Goal: Task Accomplishment & Management: Complete application form

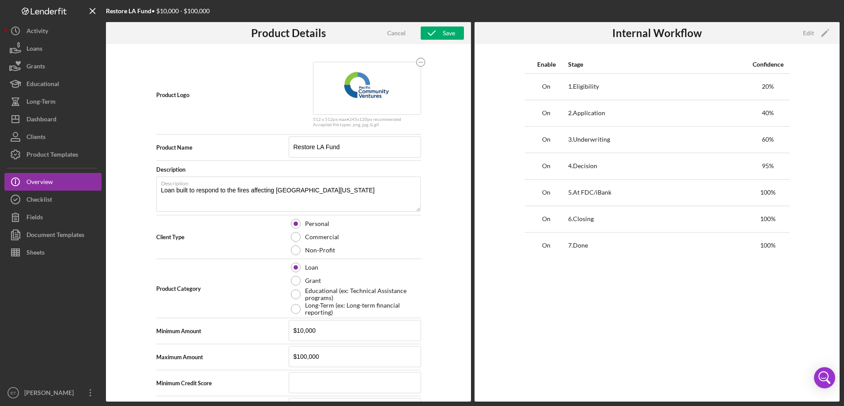
scroll to position [44, 0]
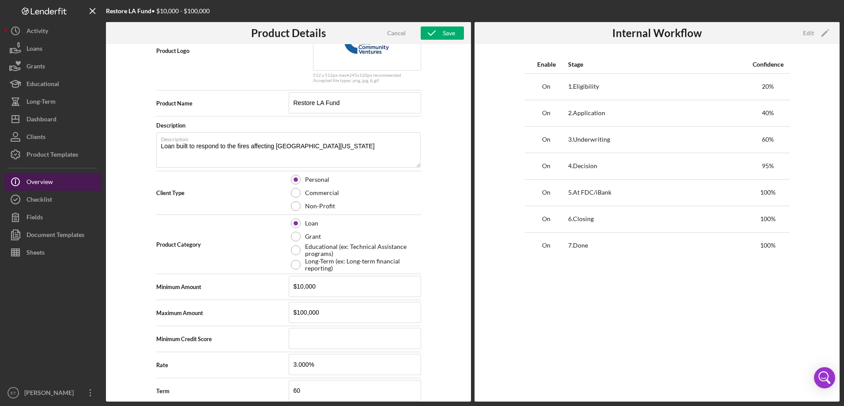
click at [69, 178] on button "Icon/Info Overview" at bounding box center [52, 182] width 97 height 18
click at [62, 193] on button "Checklist" at bounding box center [52, 200] width 97 height 18
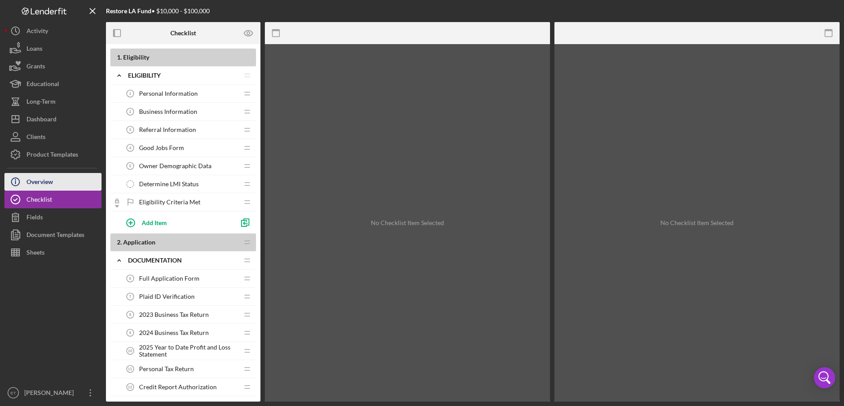
click at [63, 183] on button "Icon/Info Overview" at bounding box center [52, 182] width 97 height 18
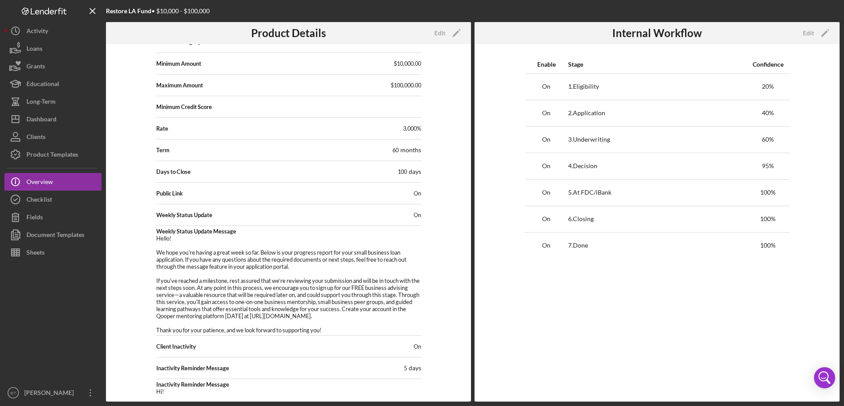
scroll to position [174, 0]
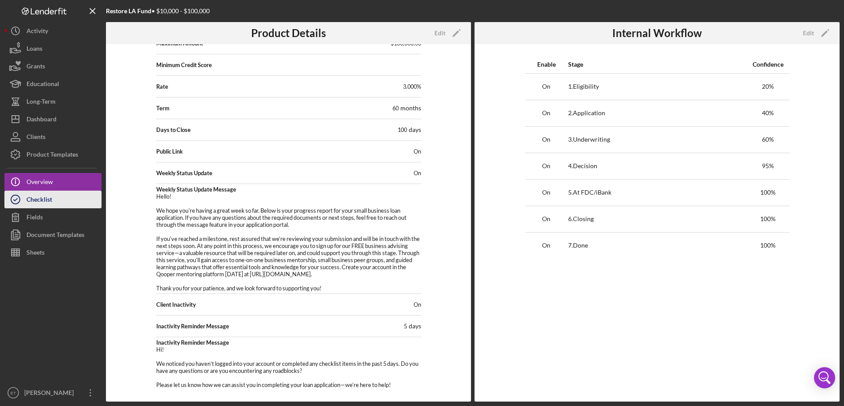
click at [58, 198] on button "Checklist" at bounding box center [52, 200] width 97 height 18
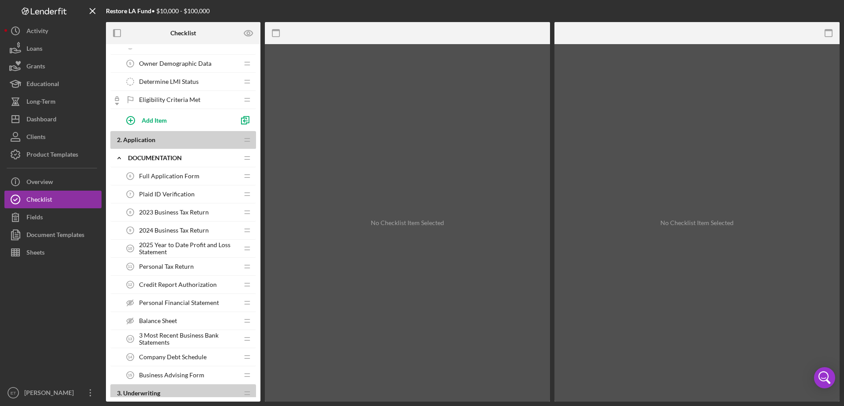
scroll to position [132, 0]
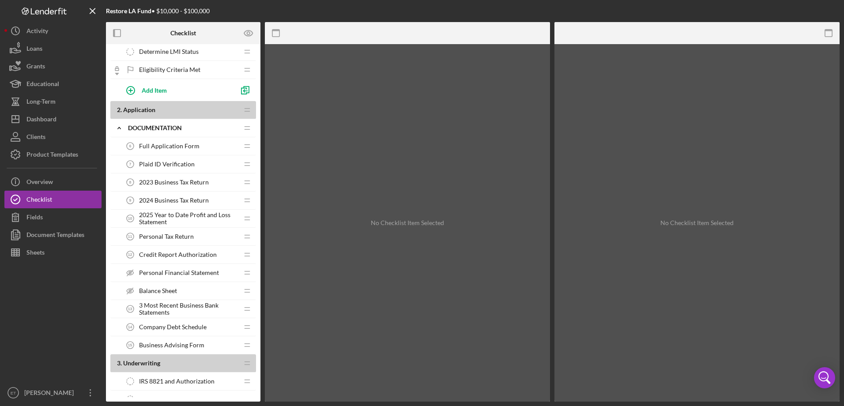
click at [173, 183] on span "2023 Business Tax Return" at bounding box center [174, 182] width 70 height 7
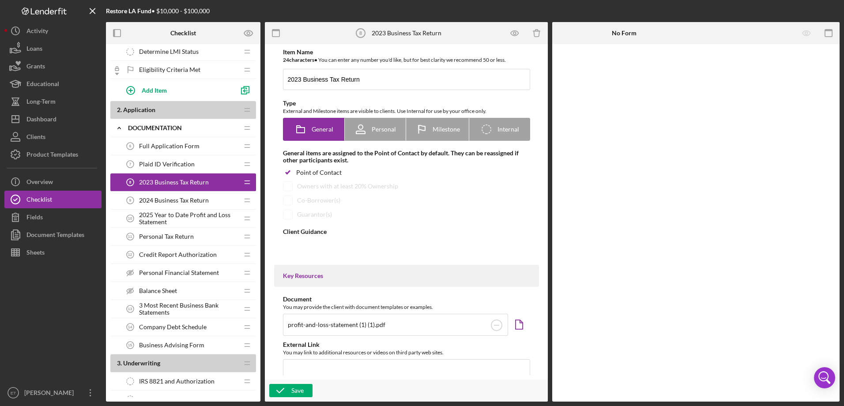
type textarea "<div>Please upload your 2023 Taxes.</div>"
click at [174, 147] on span "Full Application Form" at bounding box center [169, 146] width 60 height 7
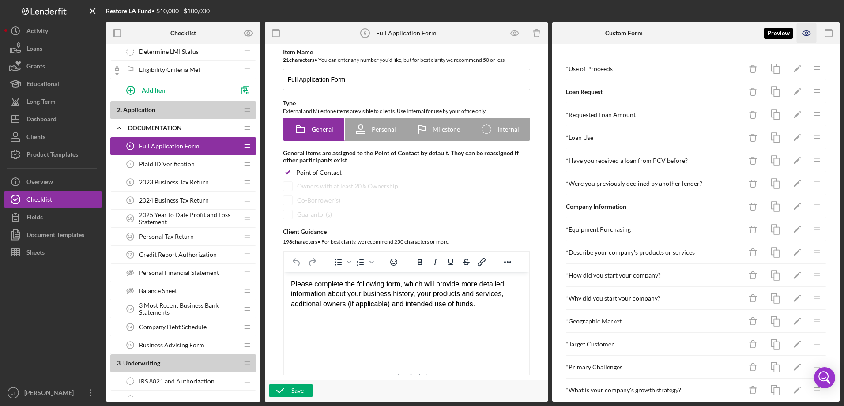
click at [803, 37] on icon "button" at bounding box center [807, 33] width 20 height 20
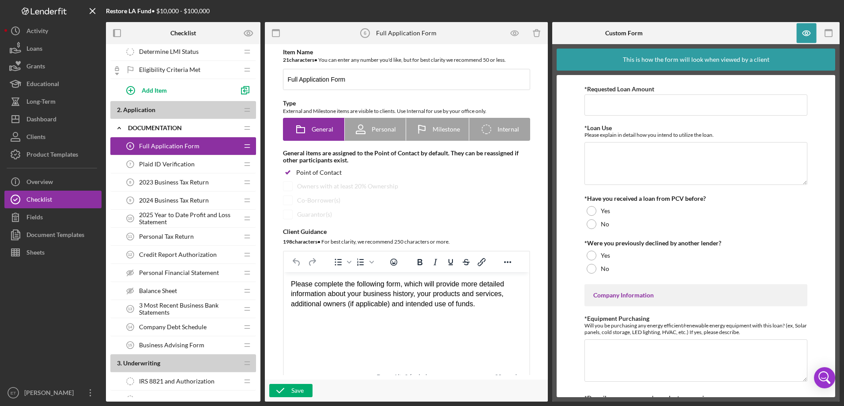
scroll to position [177, 0]
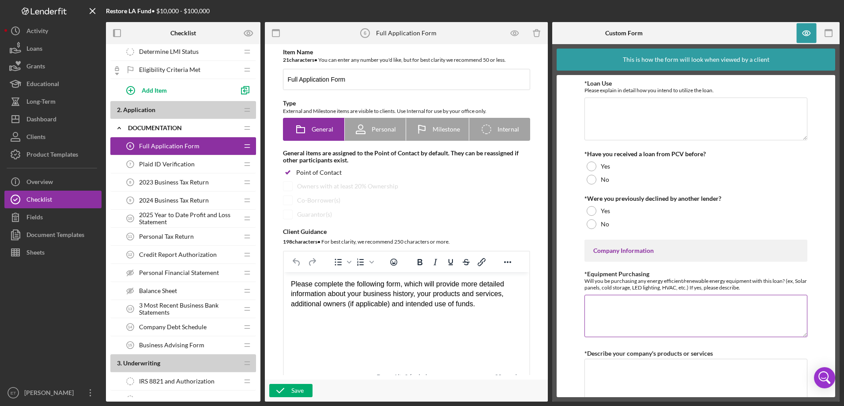
click at [768, 317] on textarea "*Equipment Purchasing" at bounding box center [695, 316] width 223 height 42
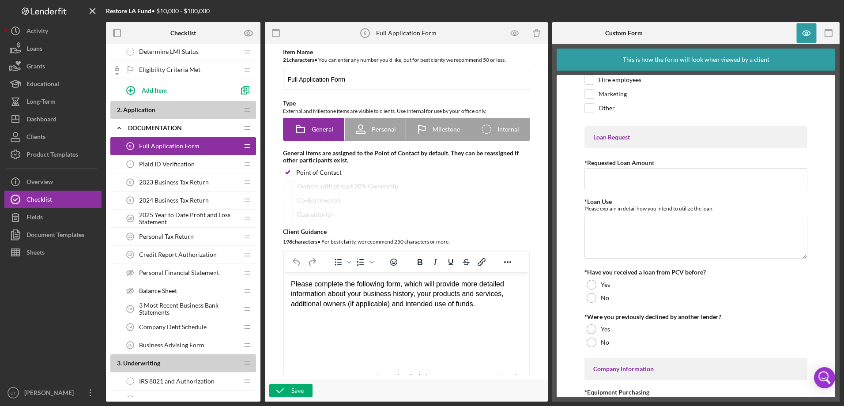
scroll to position [44, 0]
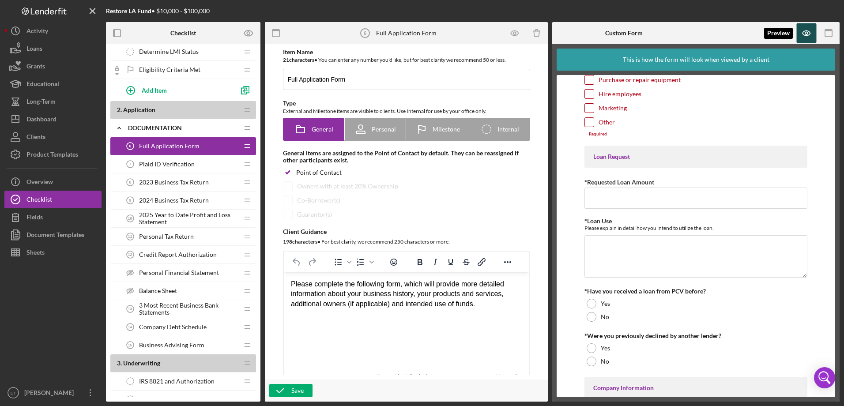
click at [806, 37] on icon "button" at bounding box center [807, 33] width 20 height 20
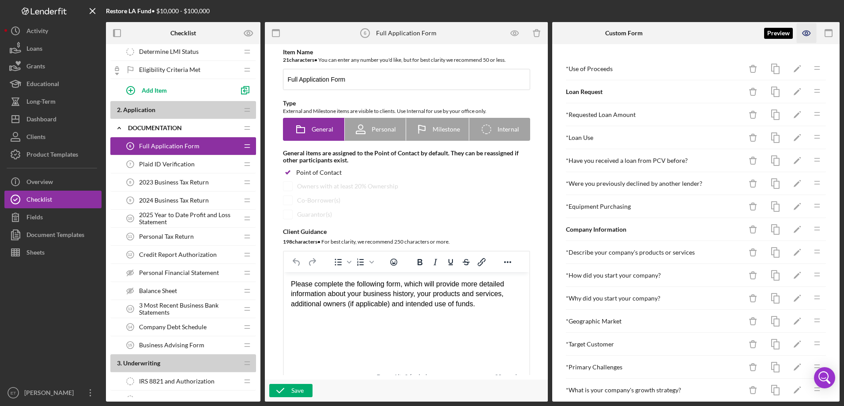
click at [807, 33] on icon "button" at bounding box center [807, 33] width 20 height 20
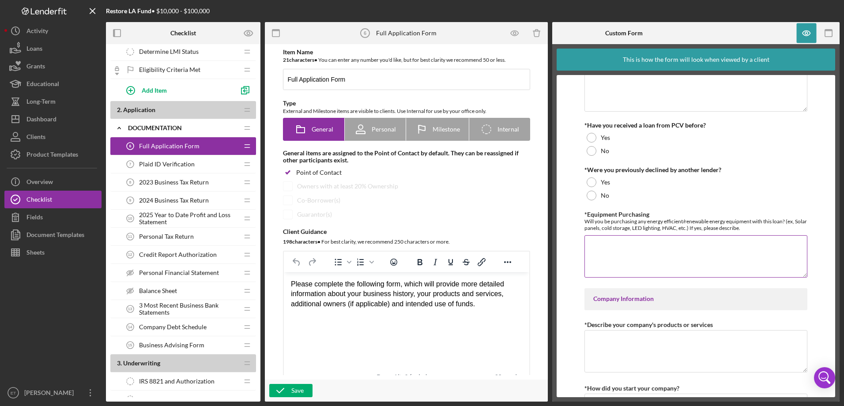
scroll to position [221, 0]
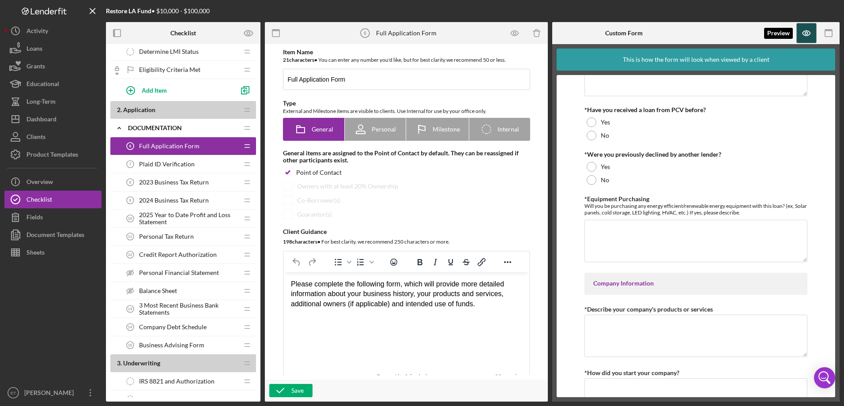
click at [802, 31] on icon "button" at bounding box center [807, 33] width 20 height 20
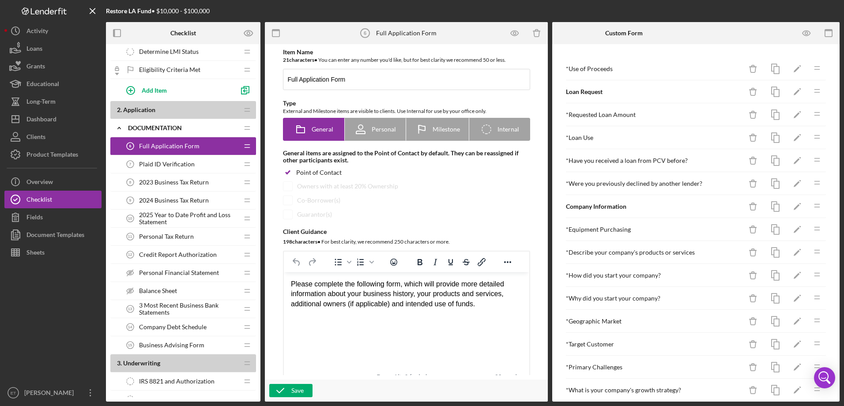
scroll to position [0, 0]
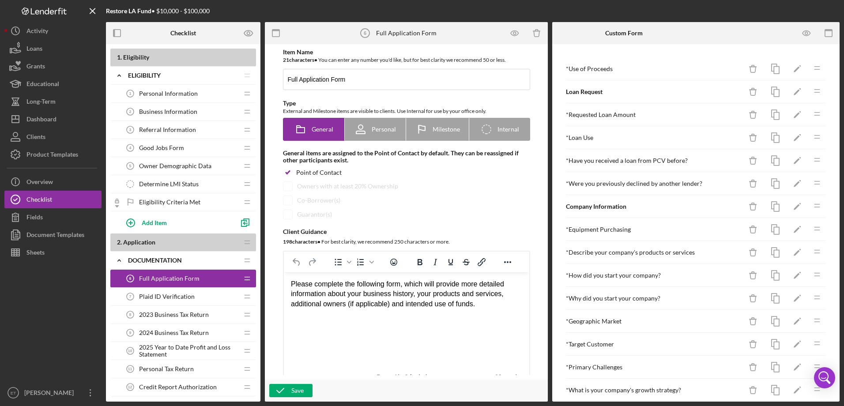
click at [186, 113] on span "Business Information" at bounding box center [168, 111] width 58 height 7
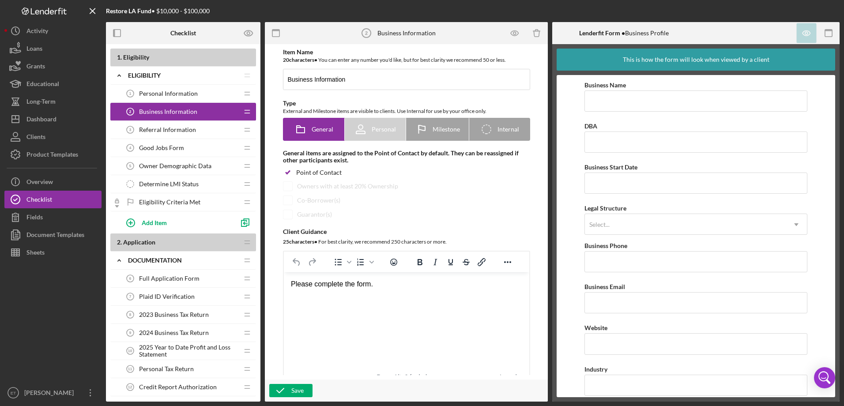
click at [173, 123] on div "Referral Information 3 Referral Information" at bounding box center [179, 130] width 117 height 18
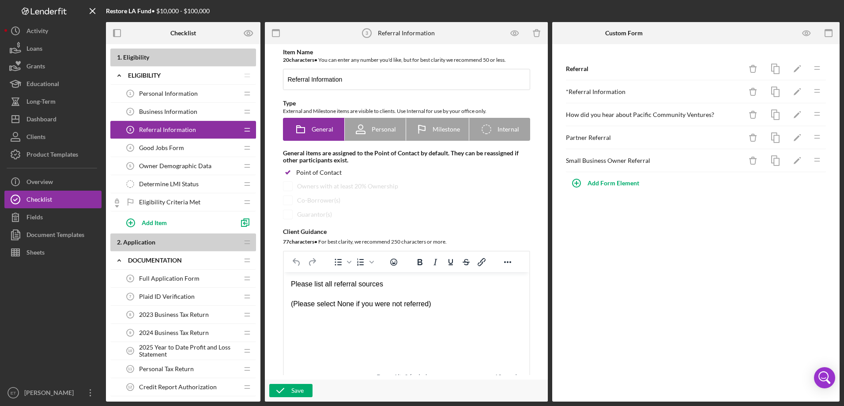
click at [172, 151] on span "Good Jobs Form" at bounding box center [161, 147] width 45 height 7
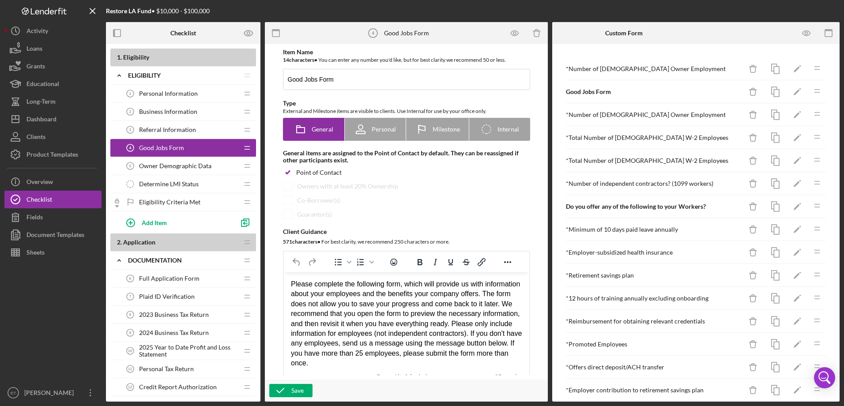
click at [166, 125] on div "Referral Information 3 Referral Information" at bounding box center [179, 130] width 117 height 18
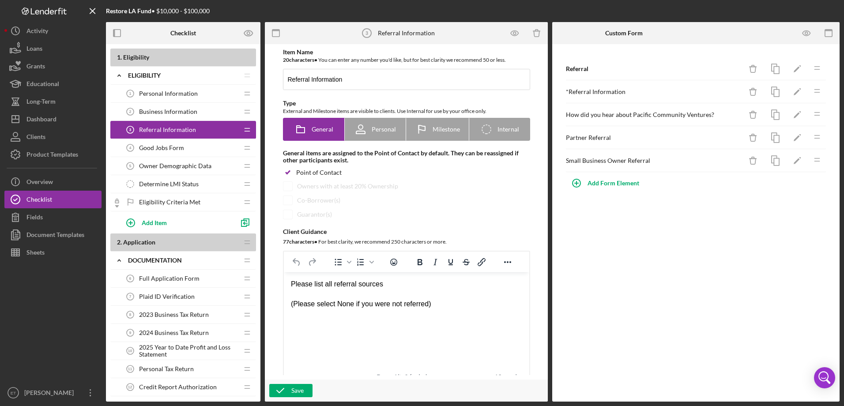
click at [162, 146] on span "Good Jobs Form" at bounding box center [161, 147] width 45 height 7
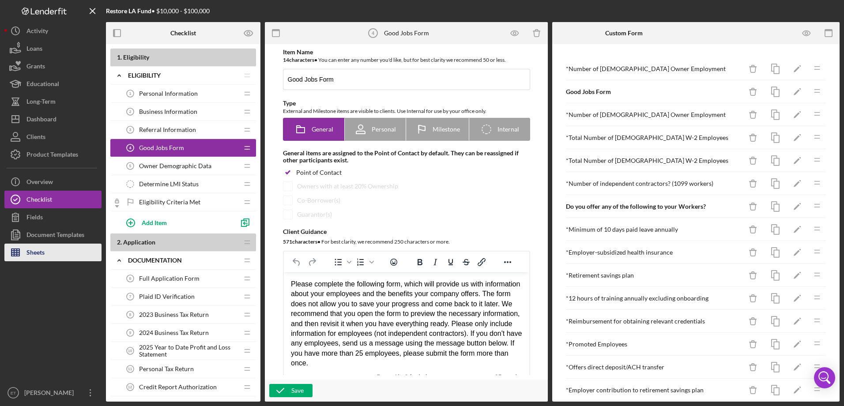
click at [48, 252] on button "Sheets" at bounding box center [52, 253] width 97 height 18
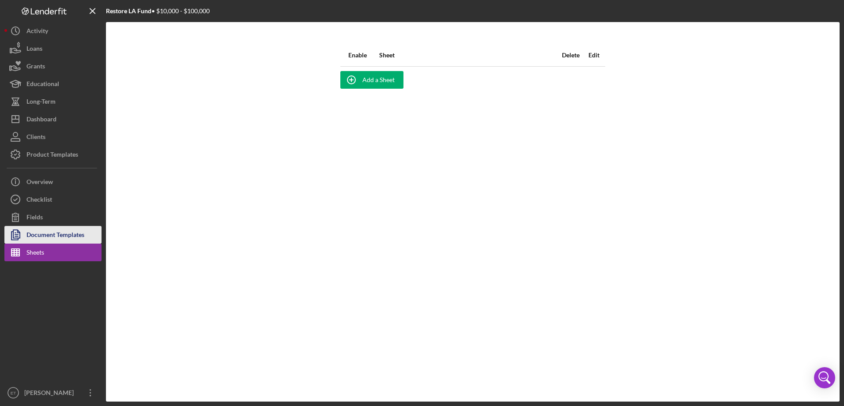
click at [71, 242] on div "Document Templates" at bounding box center [55, 236] width 58 height 20
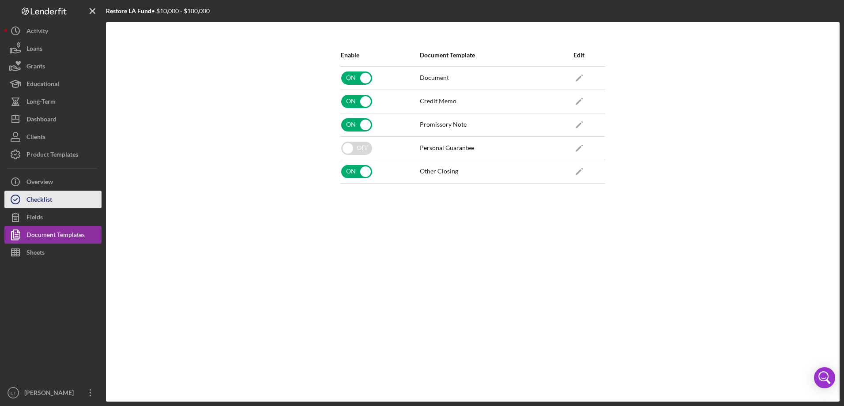
click at [48, 193] on div "Checklist" at bounding box center [39, 201] width 26 height 20
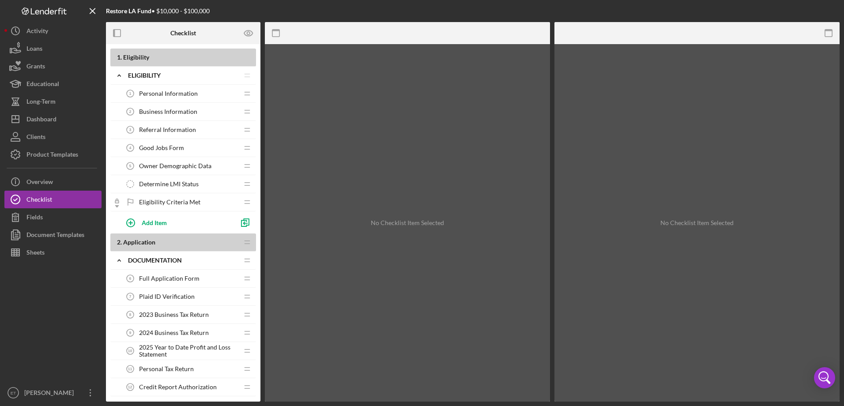
click at [169, 110] on span "Business Information" at bounding box center [168, 111] width 58 height 7
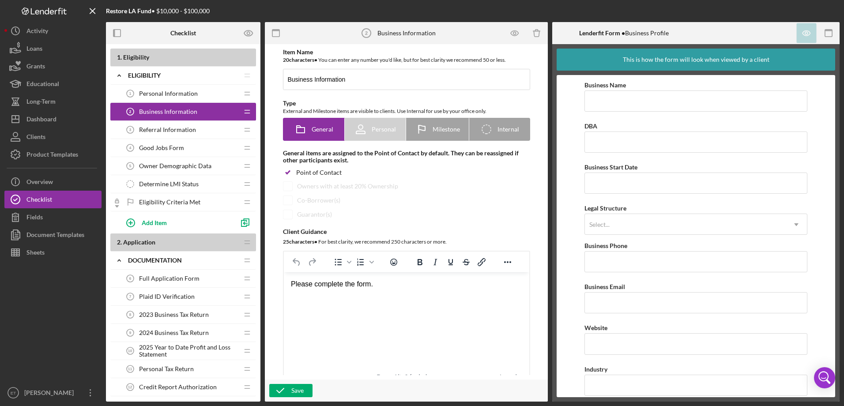
click at [167, 128] on span "Referral Information" at bounding box center [167, 129] width 57 height 7
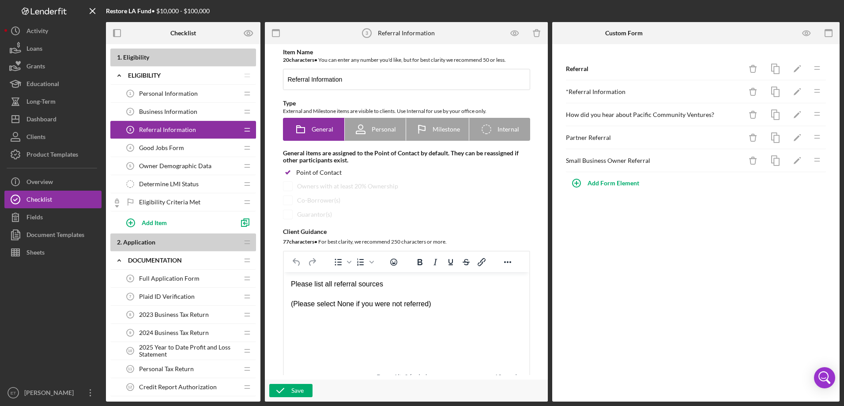
click at [150, 147] on span "Good Jobs Form" at bounding box center [161, 147] width 45 height 7
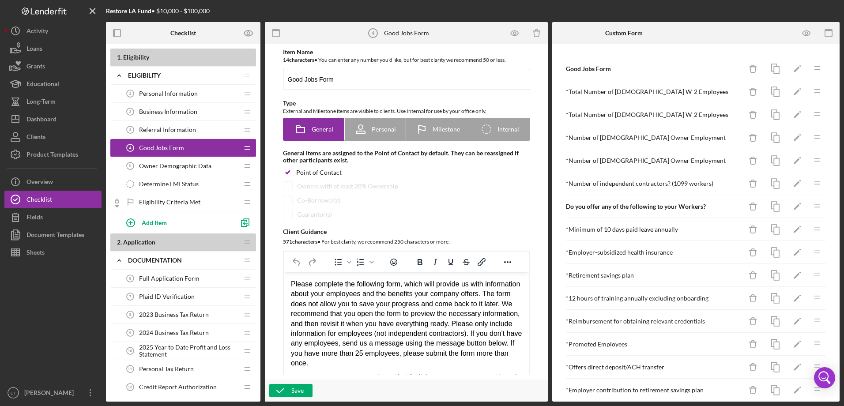
click at [628, 95] on div "* Total Number of [DEMOGRAPHIC_DATA] W-2 Employees" at bounding box center [654, 91] width 176 height 7
click at [624, 116] on div "* Total Number of [DEMOGRAPHIC_DATA] W-2 Employees" at bounding box center [654, 114] width 176 height 7
click at [624, 139] on div "* Number of [DEMOGRAPHIC_DATA] Owner Employment" at bounding box center [654, 137] width 176 height 7
click at [620, 164] on div "* Number of [DEMOGRAPHIC_DATA] Owner Employment" at bounding box center [654, 160] width 176 height 7
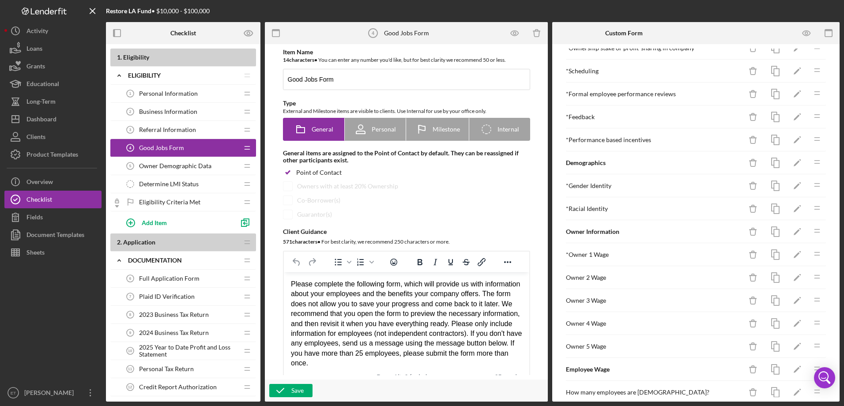
scroll to position [144, 0]
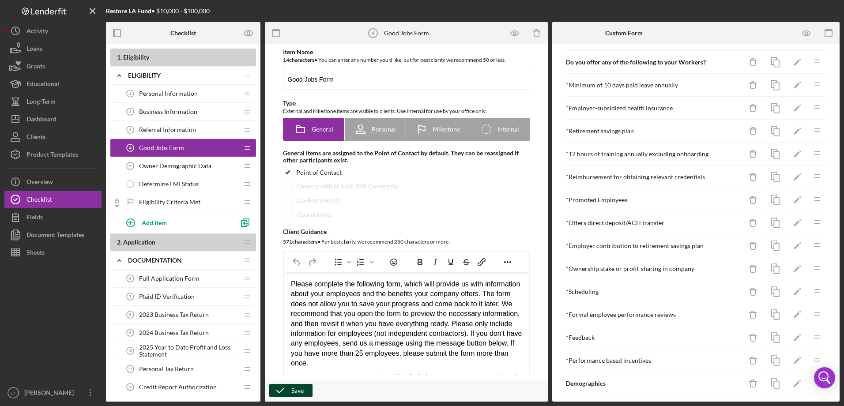
click at [300, 387] on div "Save" at bounding box center [297, 390] width 12 height 13
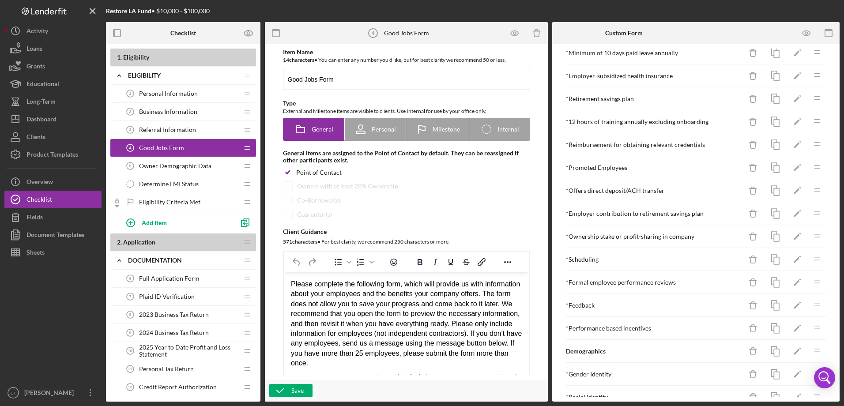
scroll to position [88, 0]
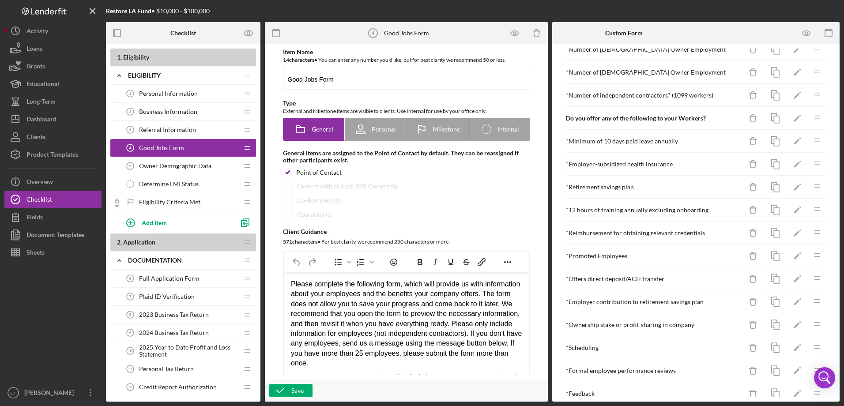
click at [147, 129] on span "Referral Information" at bounding box center [167, 129] width 57 height 7
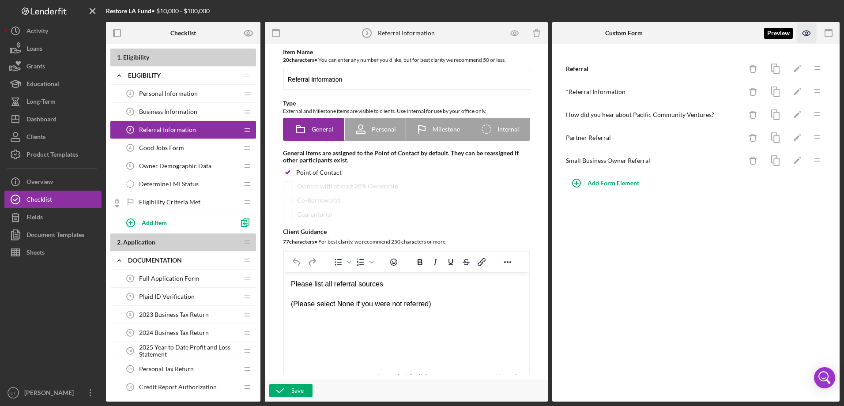
click at [804, 35] on icon "button" at bounding box center [807, 33] width 8 height 5
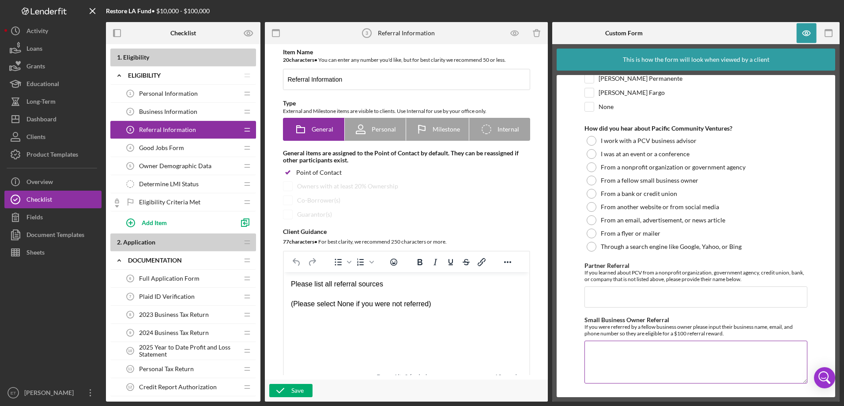
scroll to position [244, 0]
click at [42, 151] on div "Product Templates" at bounding box center [52, 156] width 52 height 20
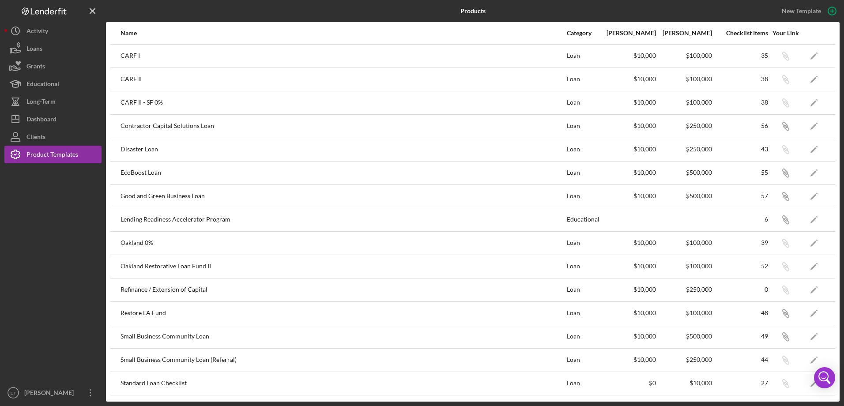
scroll to position [22, 0]
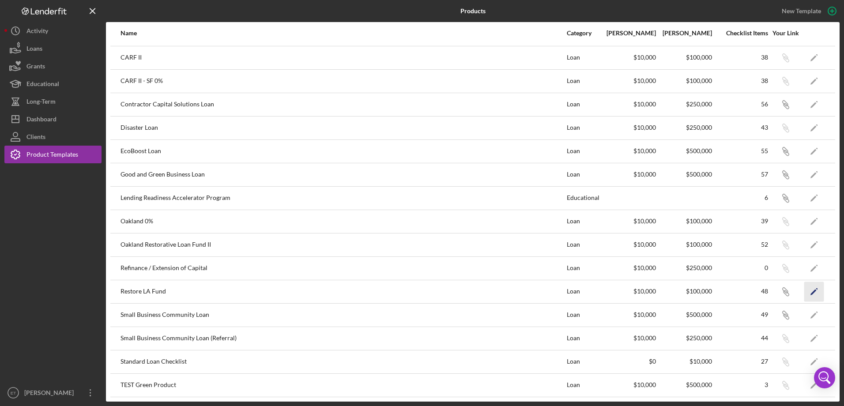
click at [804, 290] on icon "Icon/Edit" at bounding box center [814, 292] width 20 height 20
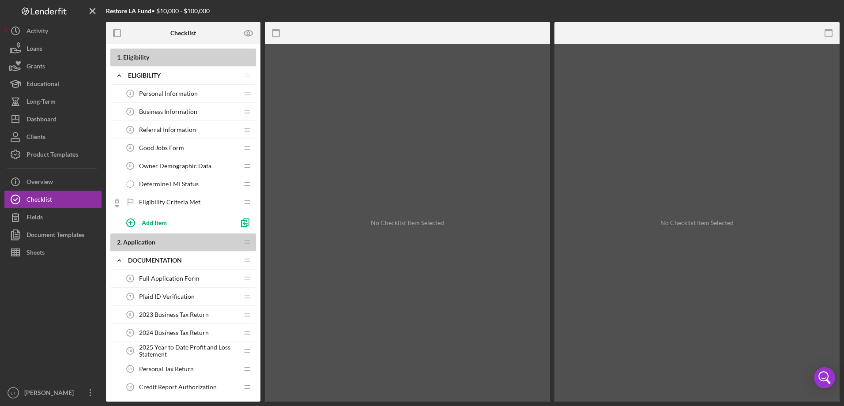
click at [156, 277] on span "Full Application Form" at bounding box center [169, 278] width 60 height 7
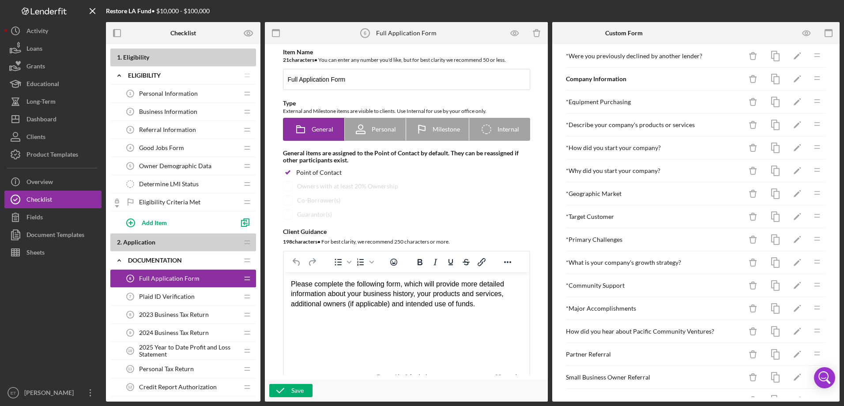
scroll to position [128, 0]
click at [166, 118] on div "Business Information 2 Business Information" at bounding box center [179, 112] width 117 height 18
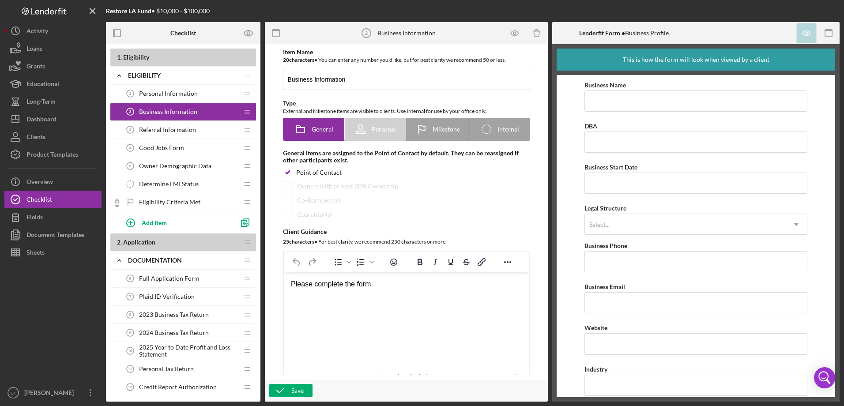
click at [178, 95] on span "Personal Information" at bounding box center [168, 93] width 59 height 7
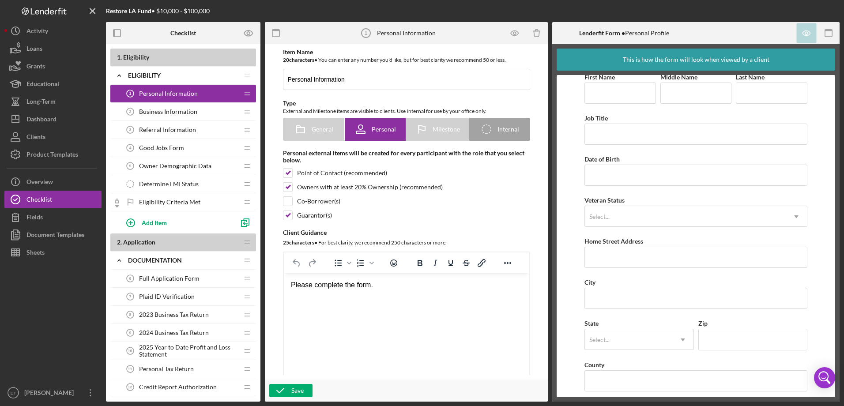
scroll to position [15, 0]
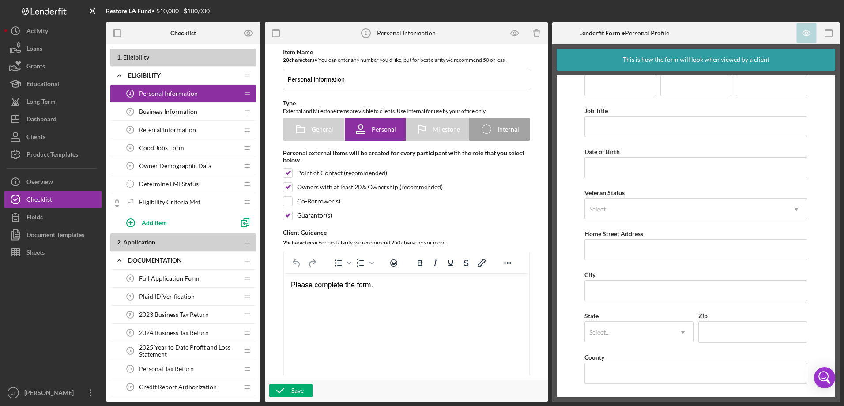
click at [151, 140] on div "Good Jobs Form 4 Good Jobs Form" at bounding box center [179, 148] width 117 height 18
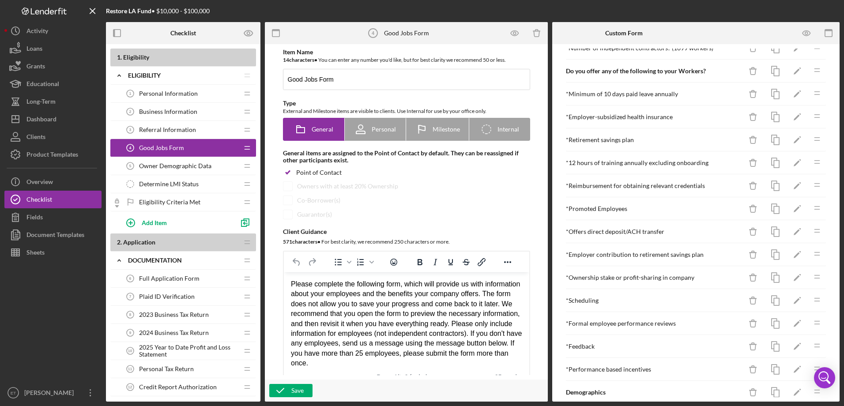
scroll to position [132, 0]
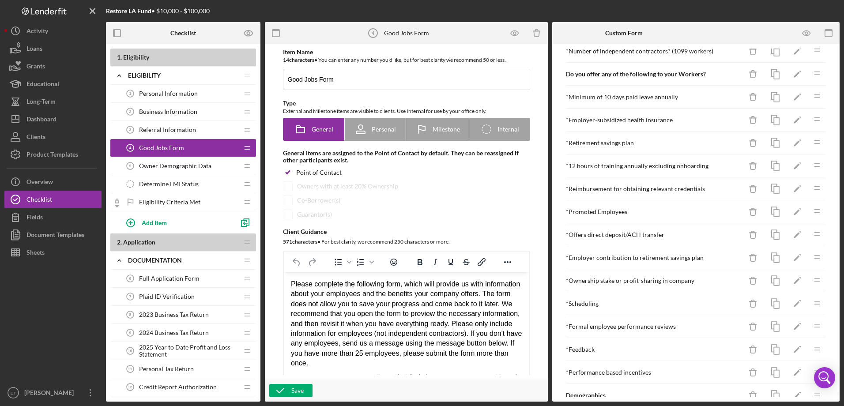
click at [150, 172] on div "Owner Demographic Data 5 Owner Demographic Data" at bounding box center [179, 166] width 117 height 18
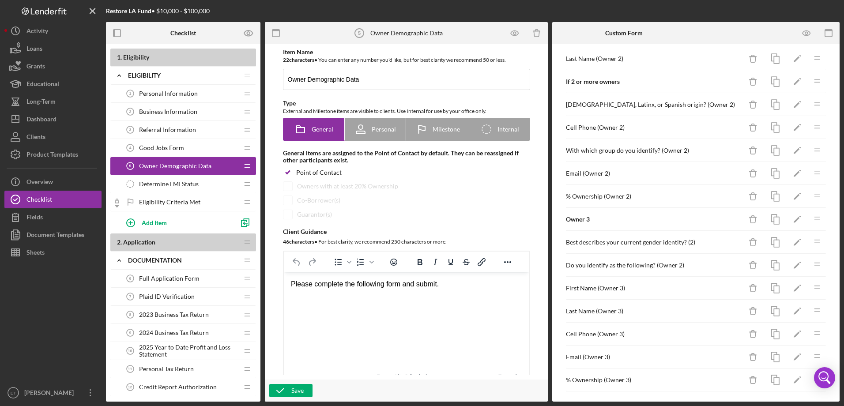
click at [183, 283] on div "Full Application Form 6 Full Application Form" at bounding box center [179, 279] width 117 height 18
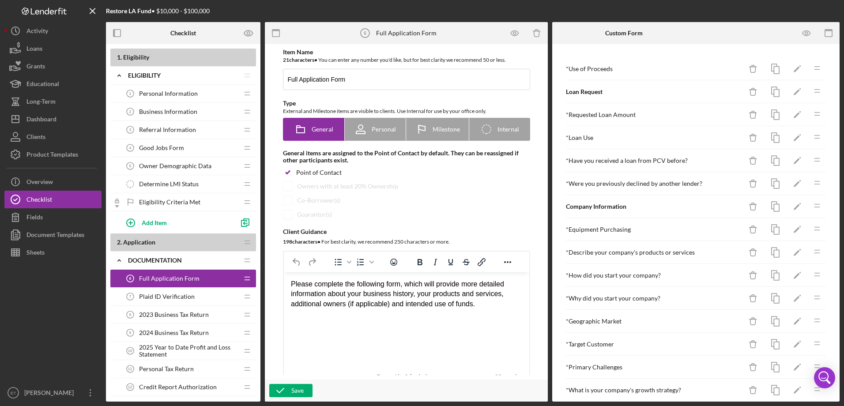
click at [167, 115] on span "Business Information" at bounding box center [168, 111] width 58 height 7
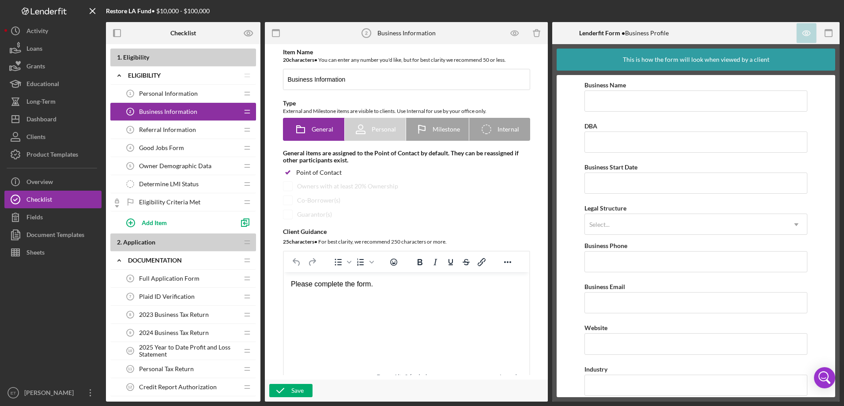
click at [161, 134] on div "Referral Information 3 Referral Information" at bounding box center [179, 130] width 117 height 18
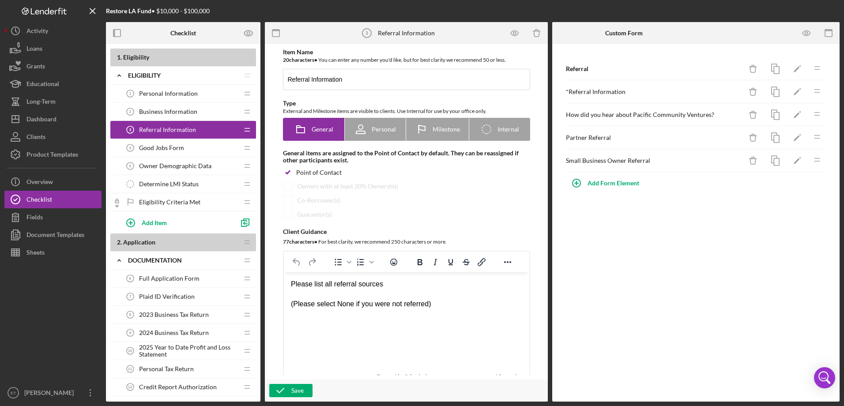
click at [168, 283] on div "Full Application Form 6 Full Application Form" at bounding box center [179, 279] width 117 height 18
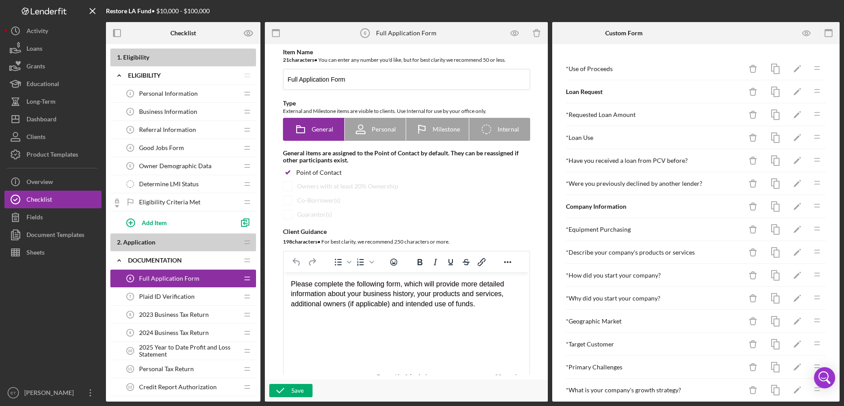
click at [170, 299] on span "Plaid ID Verification" at bounding box center [167, 296] width 56 height 7
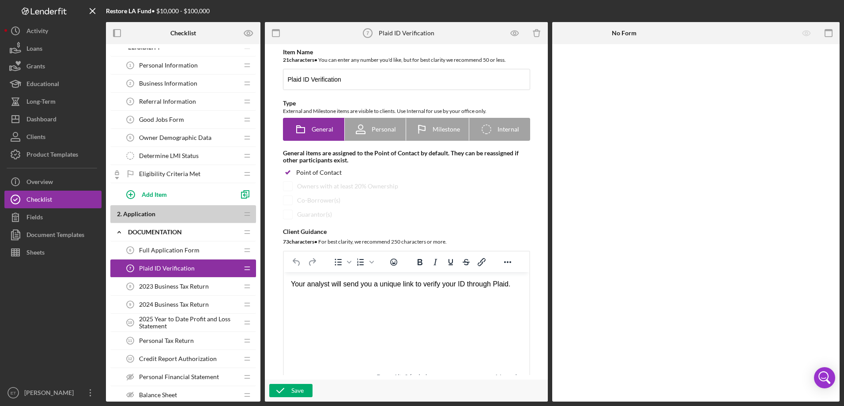
scroll to position [44, 0]
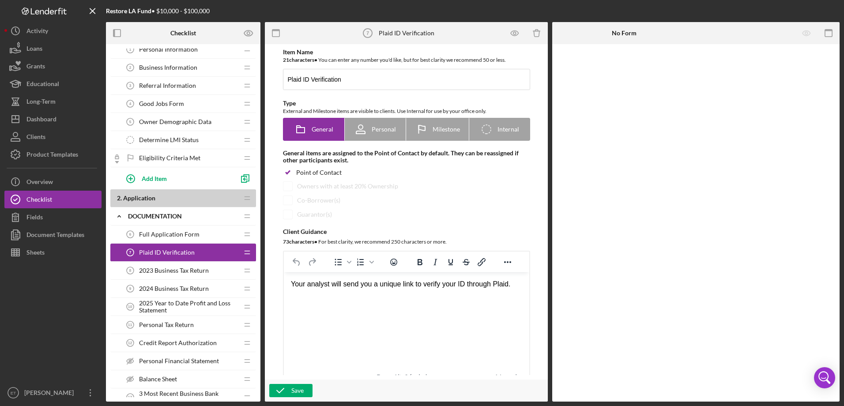
click at [161, 267] on span "2023 Business Tax Return" at bounding box center [174, 270] width 70 height 7
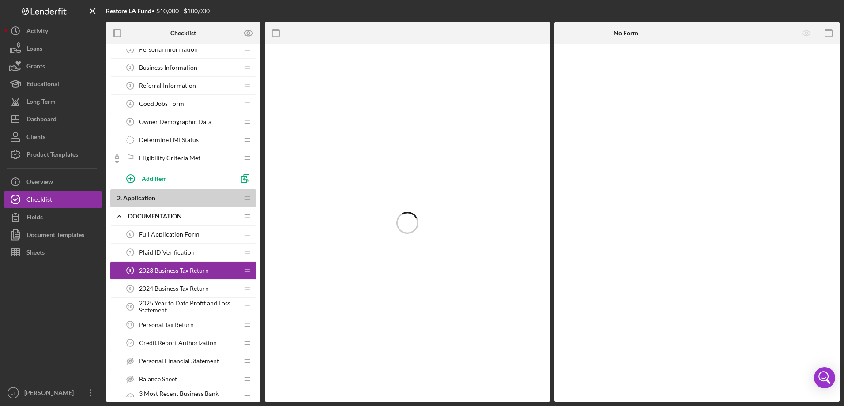
click at [162, 227] on div "Full Application Form 6 Full Application Form" at bounding box center [179, 235] width 117 height 18
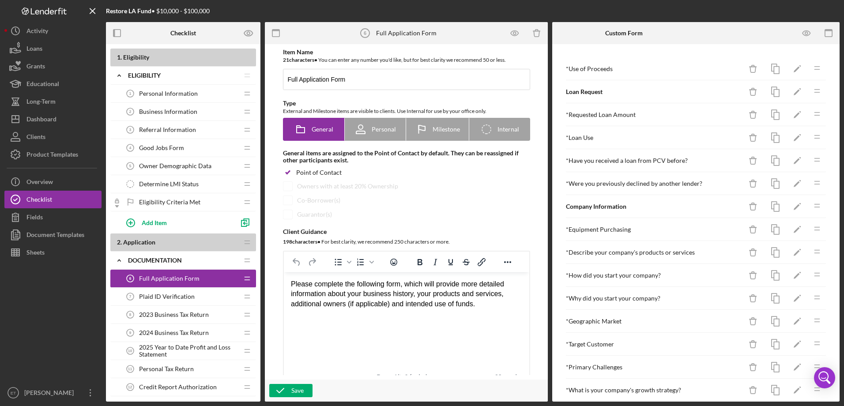
click at [162, 166] on span "Owner Demographic Data" at bounding box center [175, 165] width 72 height 7
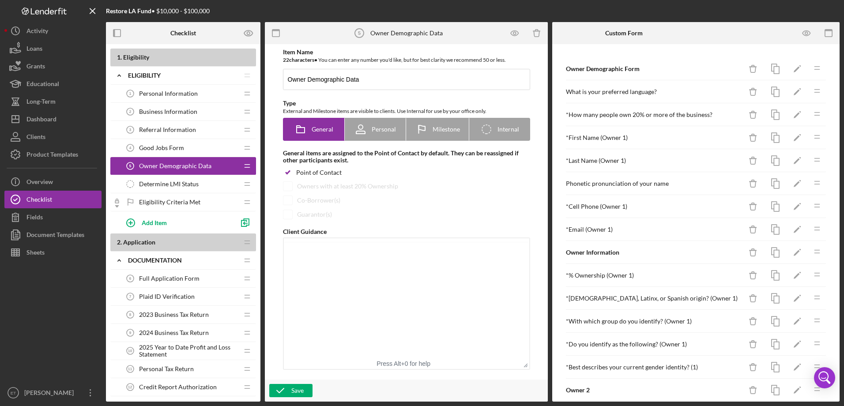
click at [153, 113] on span "Business Information" at bounding box center [168, 111] width 58 height 7
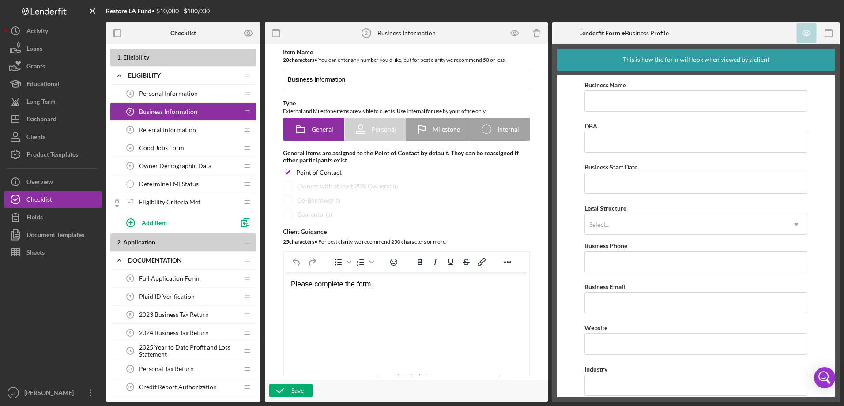
click at [161, 99] on div "Personal Information 1 Personal Information" at bounding box center [179, 94] width 117 height 18
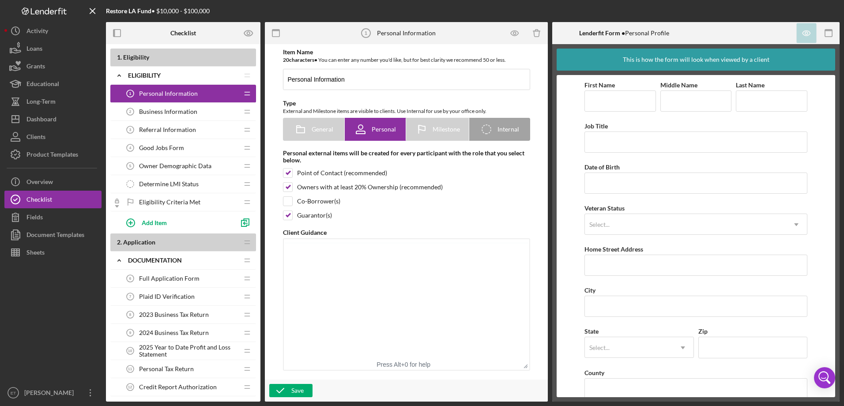
click at [161, 117] on div "Business Information 2 Business Information" at bounding box center [179, 112] width 117 height 18
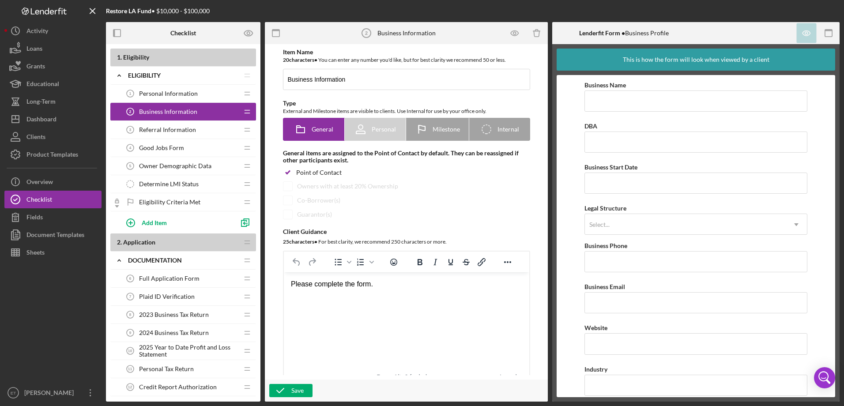
click at [160, 125] on div "Referral Information 3 Referral Information" at bounding box center [179, 130] width 117 height 18
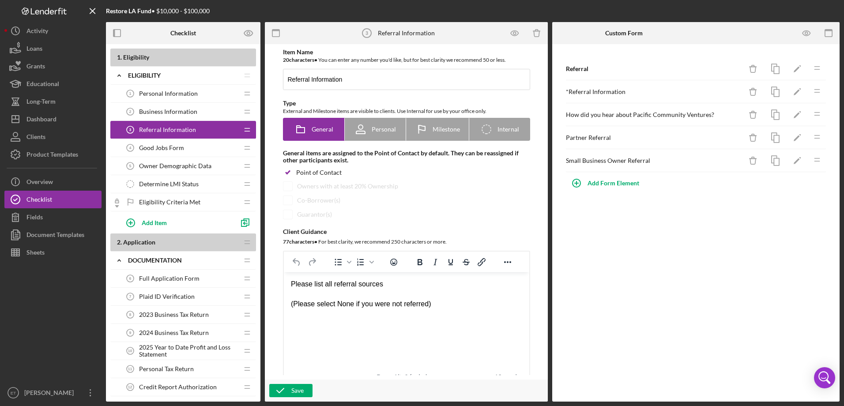
click at [159, 135] on div "Referral Information 3 Referral Information" at bounding box center [179, 130] width 117 height 18
click at [159, 146] on span "Good Jobs Form" at bounding box center [161, 147] width 45 height 7
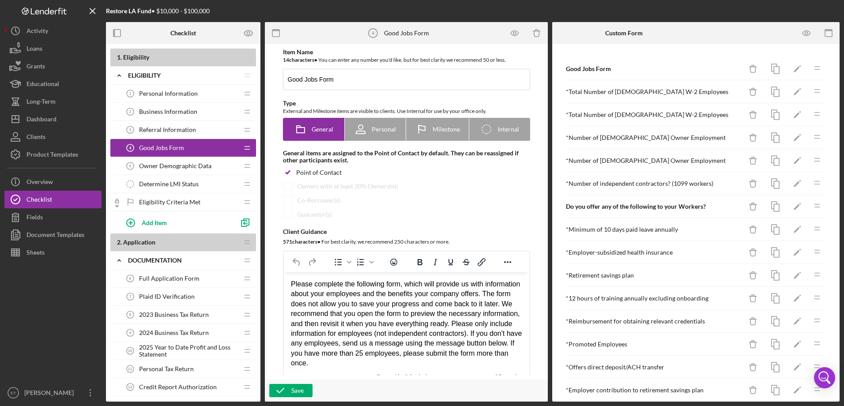
click at [163, 167] on span "Owner Demographic Data" at bounding box center [175, 165] width 72 height 7
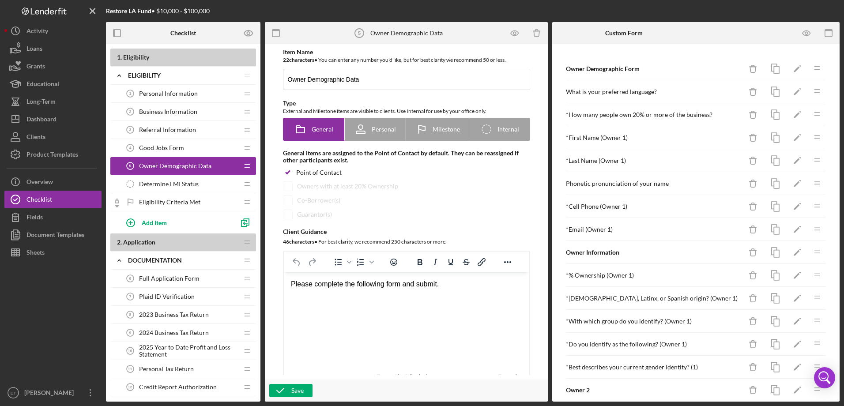
click at [160, 145] on span "Good Jobs Form" at bounding box center [161, 147] width 45 height 7
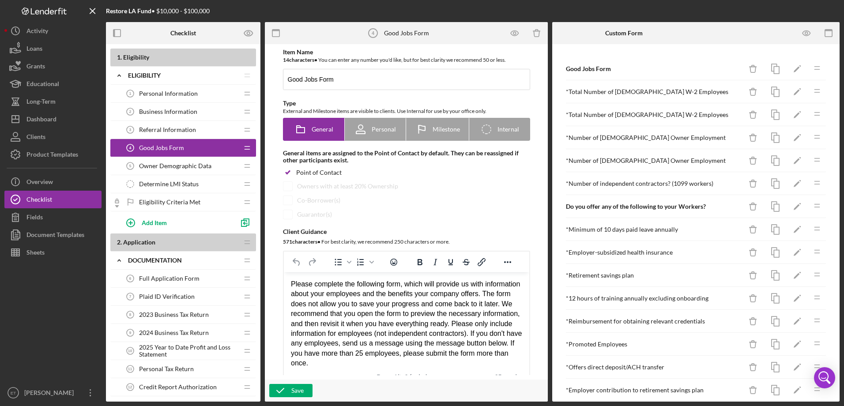
click at [173, 134] on div "Referral Information 3 Referral Information" at bounding box center [179, 130] width 117 height 18
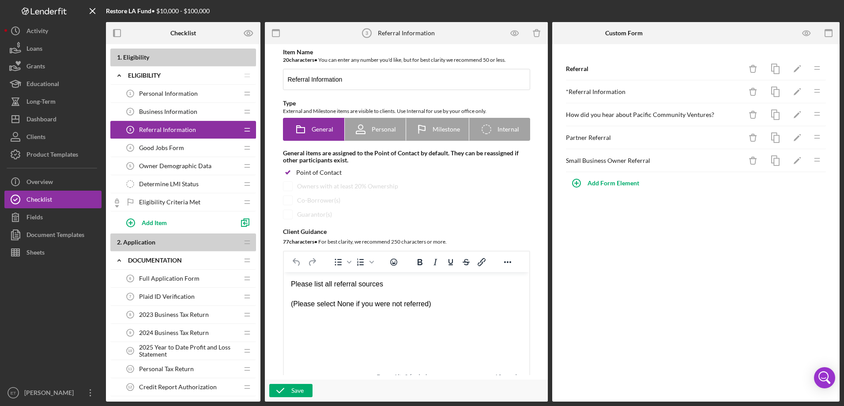
click at [169, 115] on span "Business Information" at bounding box center [168, 111] width 58 height 7
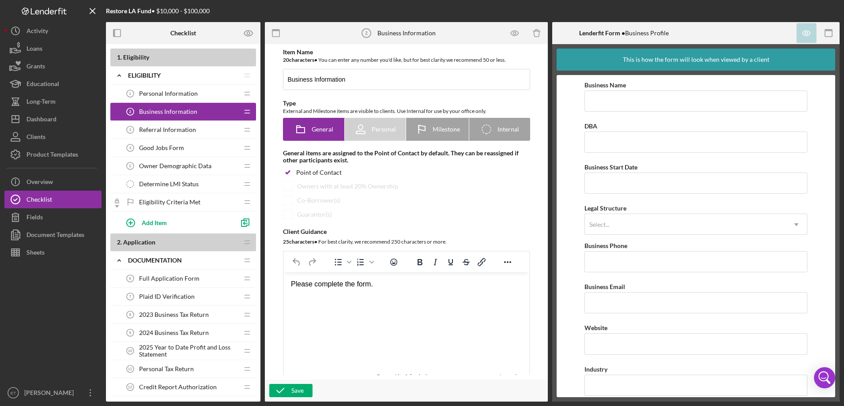
click at [175, 129] on span "Referral Information" at bounding box center [167, 129] width 57 height 7
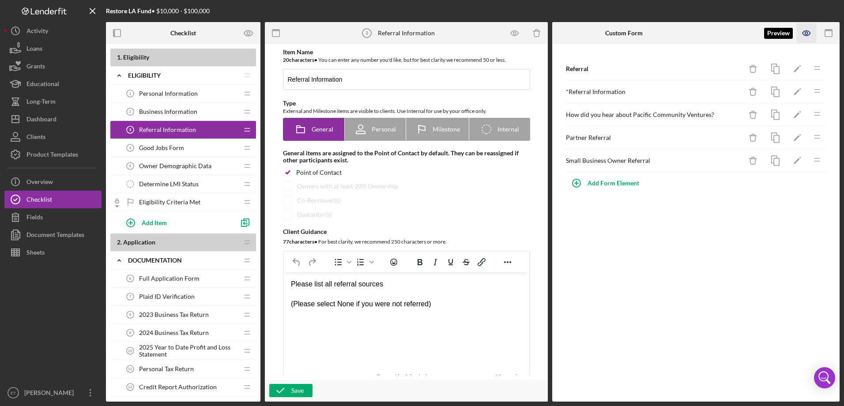
click at [803, 36] on icon "button" at bounding box center [807, 33] width 20 height 20
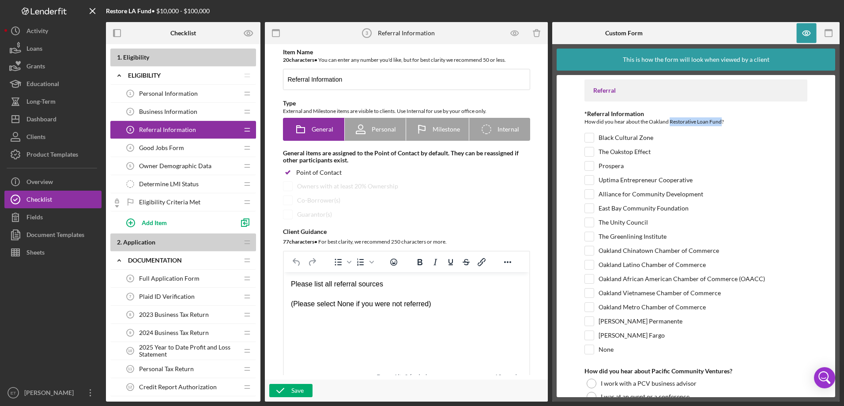
drag, startPoint x: 670, startPoint y: 121, endPoint x: 721, endPoint y: 120, distance: 50.8
click at [721, 120] on div "How did you hear about the Oakland Restorative Loan Fund?" at bounding box center [695, 122] width 223 height 11
copy div "Restorative Loan Fund"
